Goal: Find specific page/section: Find specific page/section

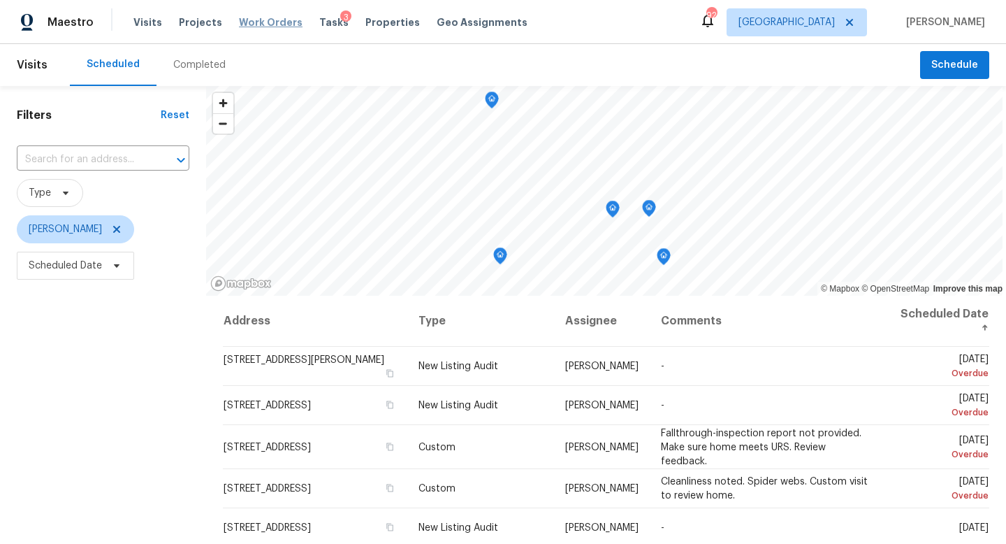
click at [255, 20] on span "Work Orders" at bounding box center [271, 22] width 64 height 14
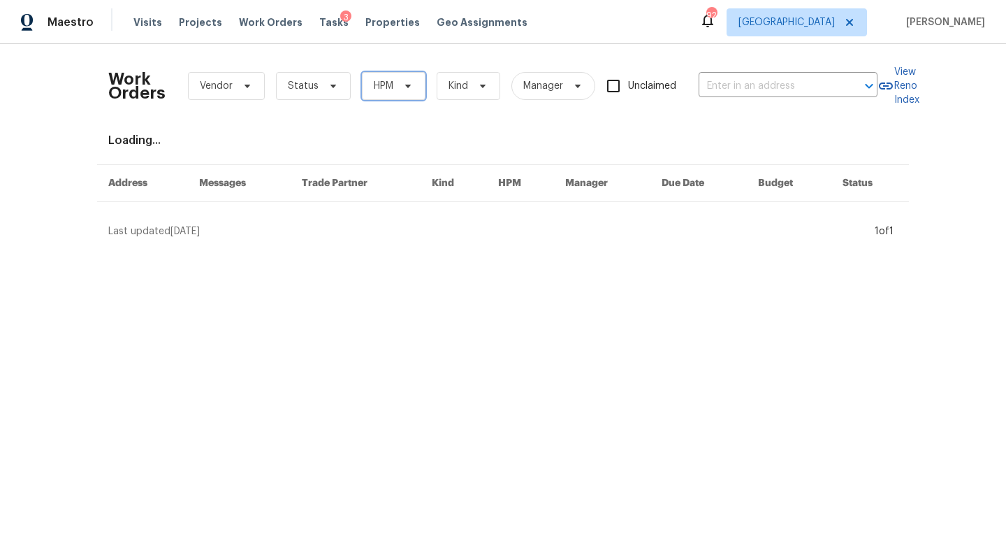
click at [396, 96] on span "HPM" at bounding box center [394, 86] width 64 height 28
click at [335, 61] on div "Work Orders Vendor Status HPM Kind Manager Unclaimed ​" at bounding box center [492, 85] width 769 height 61
click at [319, 20] on span "Tasks" at bounding box center [333, 22] width 29 height 10
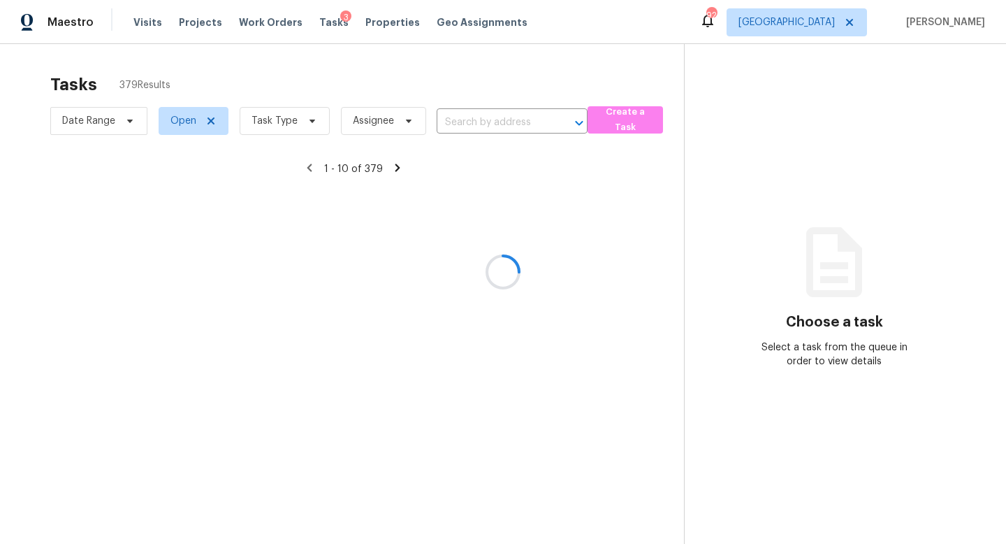
click at [277, 117] on div at bounding box center [503, 272] width 1006 height 544
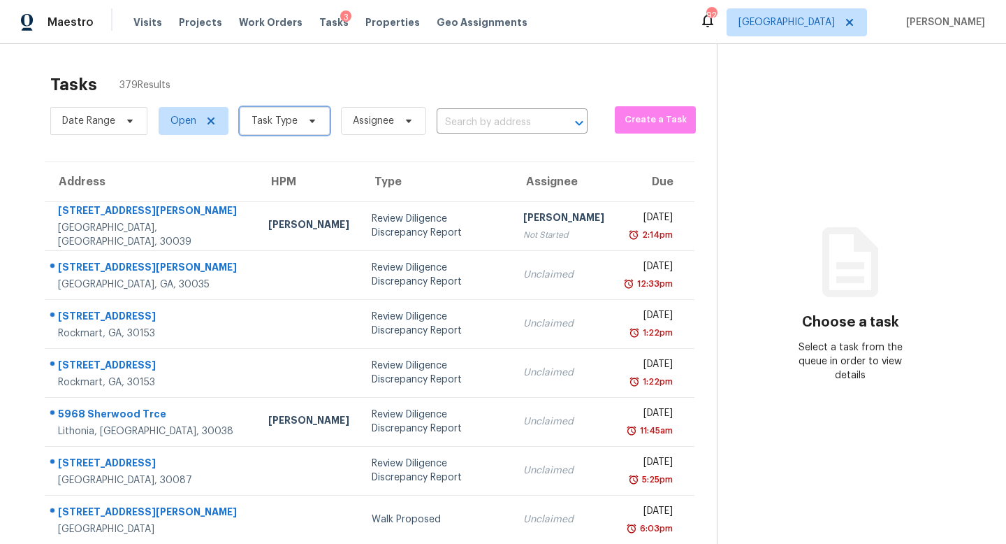
click at [279, 126] on span "Task Type" at bounding box center [275, 121] width 46 height 14
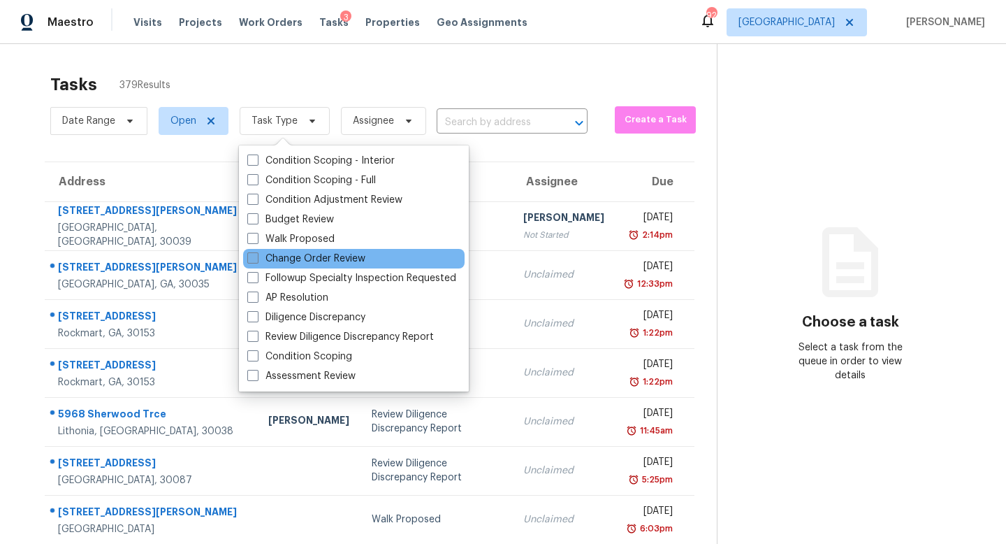
click at [285, 258] on label "Change Order Review" at bounding box center [306, 259] width 118 height 14
click at [256, 258] on input "Change Order Review" at bounding box center [251, 256] width 9 height 9
checkbox input "true"
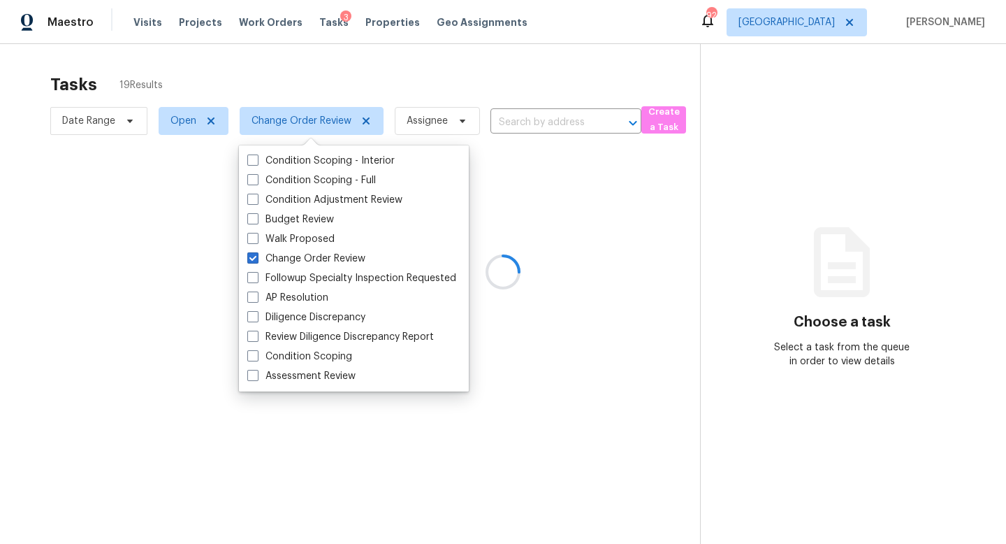
click at [348, 58] on div at bounding box center [503, 272] width 1006 height 544
